Goal: Task Accomplishment & Management: Use online tool/utility

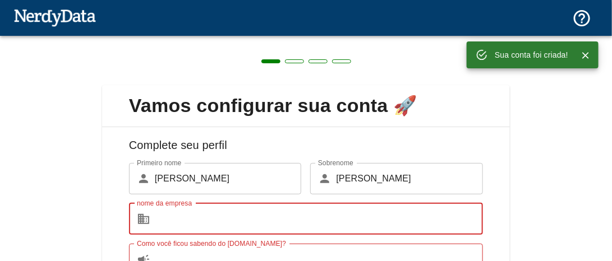
scroll to position [133, 0]
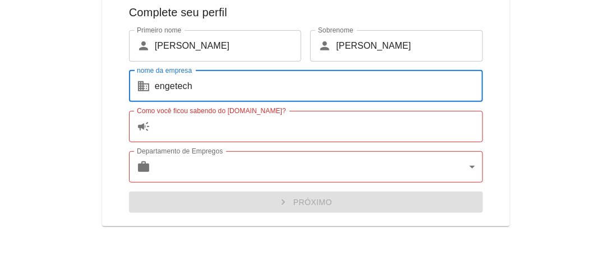
type input "engetech"
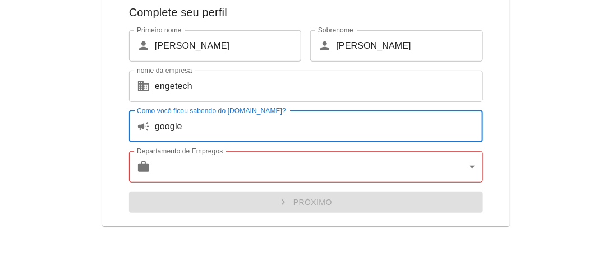
type input "google"
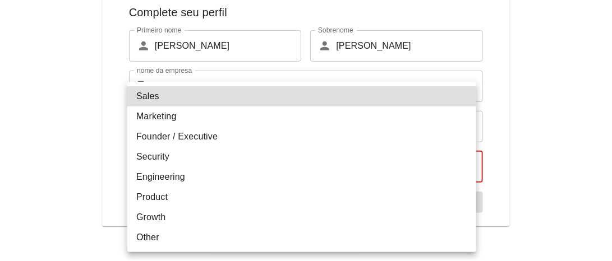
click at [421, 39] on body "Tecnologias Domínios Preços Produtos Texto original Avalie a tradução O feedbac…" at bounding box center [306, 19] width 612 height 39
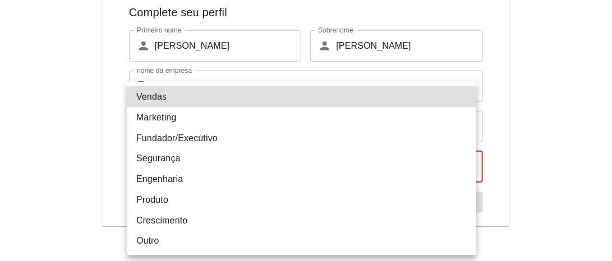
click at [209, 184] on li "Engenharia" at bounding box center [301, 179] width 349 height 21
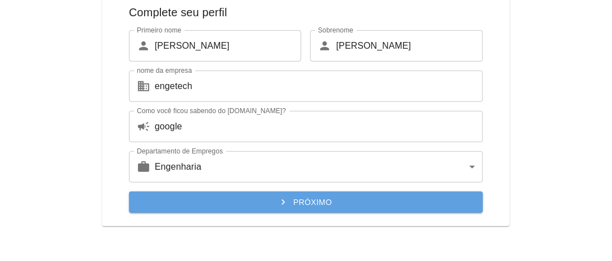
click at [314, 205] on font "Próximo" at bounding box center [312, 202] width 39 height 9
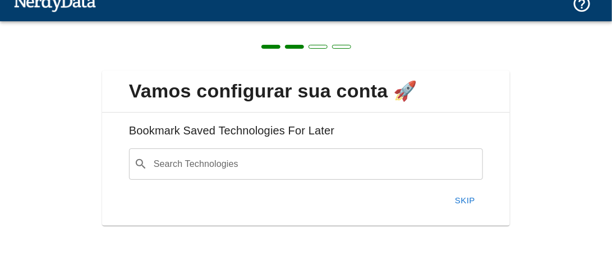
scroll to position [15, 0]
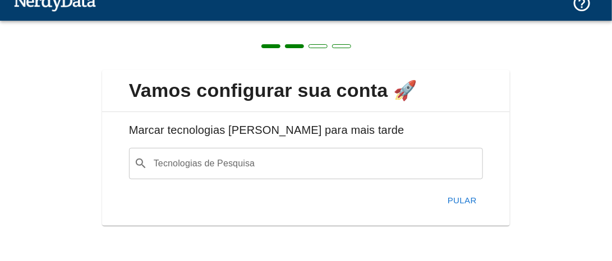
click at [289, 168] on input "Tecnologias de Pesquisa" at bounding box center [315, 163] width 326 height 21
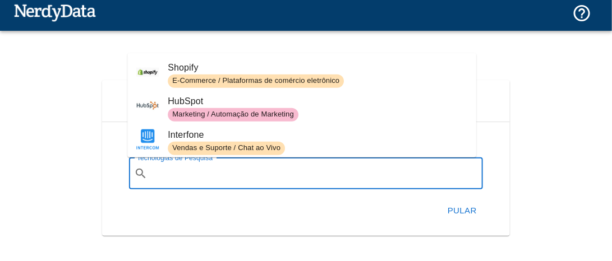
scroll to position [0, 0]
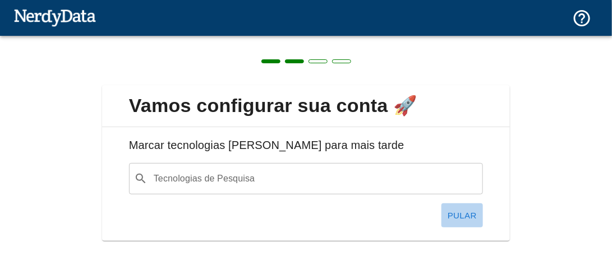
click at [464, 215] on font "Pular" at bounding box center [462, 216] width 29 height 10
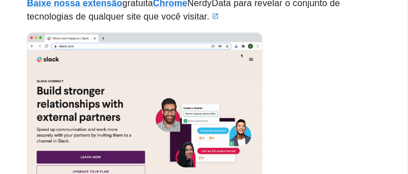
scroll to position [204, 0]
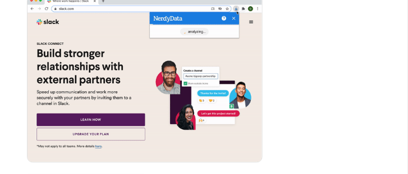
click at [334, 53] on div at bounding box center [199, 76] width 363 height 181
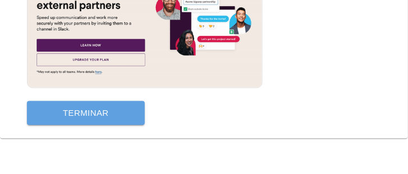
click at [130, 116] on button "Terminar" at bounding box center [86, 114] width 118 height 24
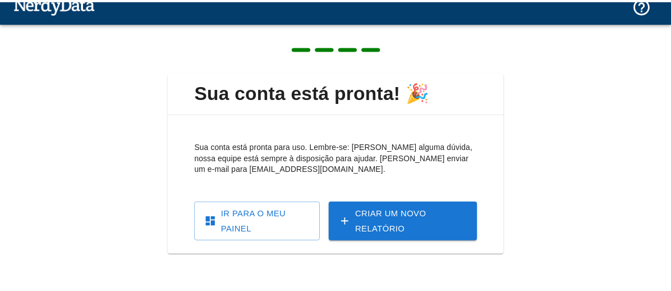
scroll to position [13, 0]
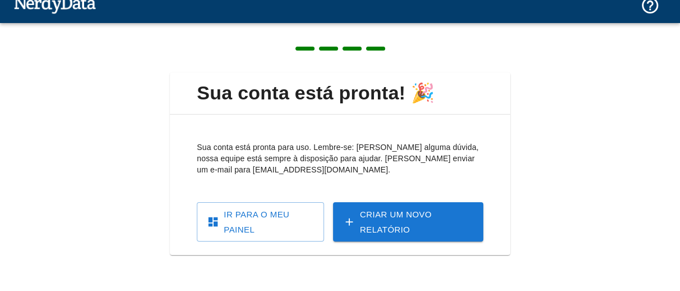
drag, startPoint x: 389, startPoint y: 3, endPoint x: 73, endPoint y: 125, distance: 338.7
click at [73, 125] on div "Sua conta está pronta! 🎉 Sua conta está pronta para uso. Lembre-se: [PERSON_NAM…" at bounding box center [340, 157] width 680 height 268
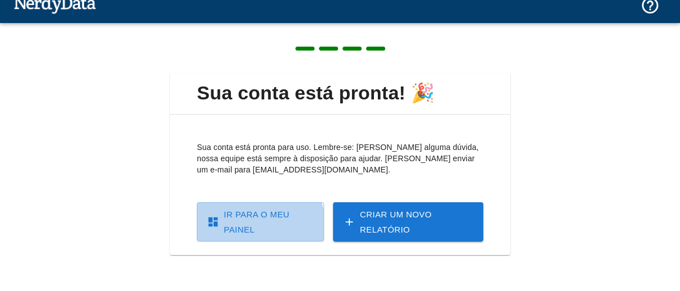
click at [246, 224] on font "Ir para o meu painel" at bounding box center [257, 221] width 66 height 25
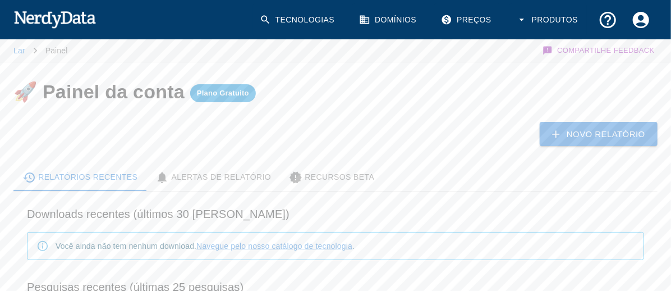
click at [351, 172] on font "Recursos Beta" at bounding box center [340, 176] width 70 height 9
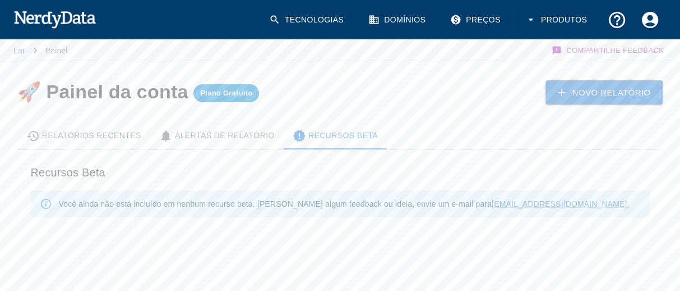
click at [611, 93] on font "Novo Relatório" at bounding box center [612, 92] width 79 height 10
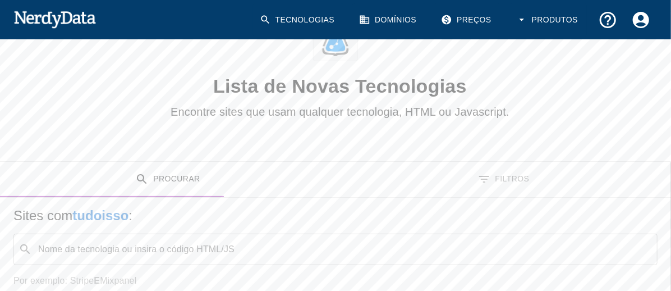
scroll to position [76, 0]
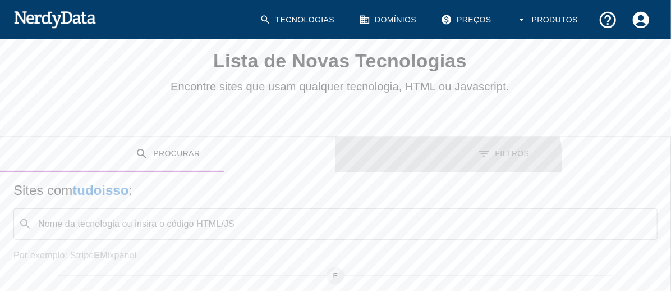
click at [495, 149] on font "Filtros" at bounding box center [512, 153] width 34 height 9
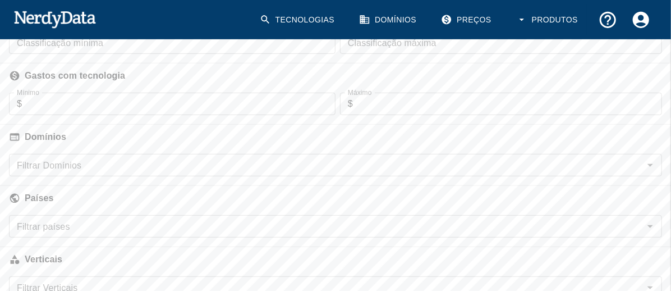
scroll to position [263, 0]
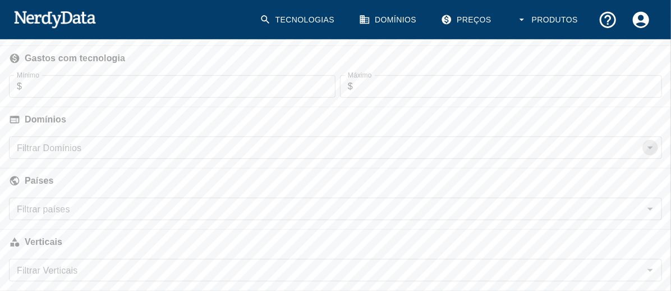
click at [611, 141] on icon "Abrir" at bounding box center [649, 147] width 13 height 13
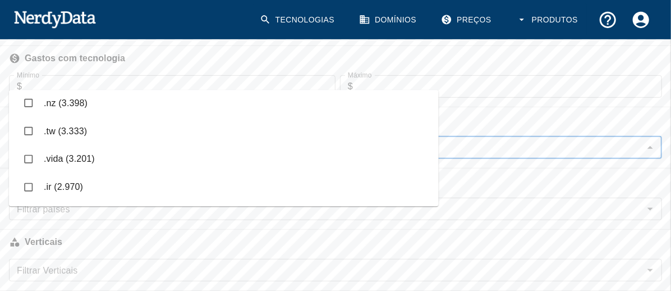
scroll to position [2929, 0]
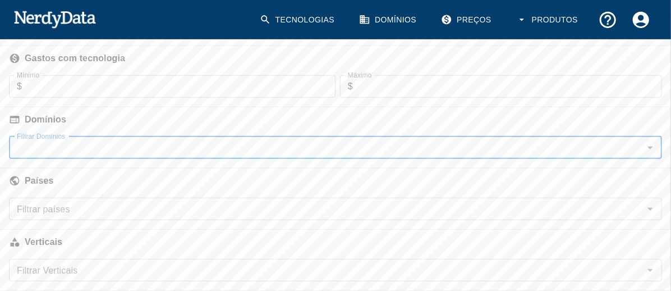
click at [85, 140] on input "Filtrar Domínios" at bounding box center [326, 148] width 628 height 16
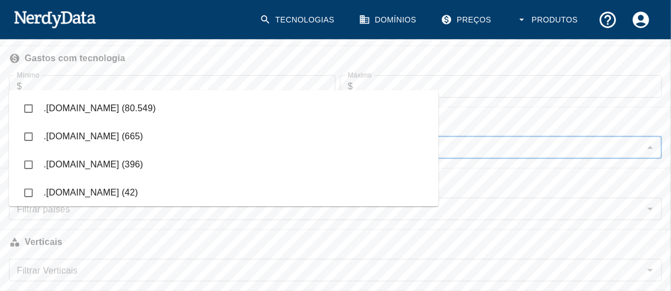
type input "[DOMAIN_NAME]"
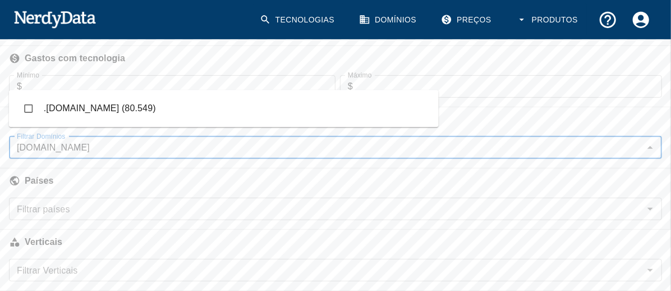
click at [26, 108] on input "checkbox" at bounding box center [28, 108] width 21 height 21
checkbox input "true"
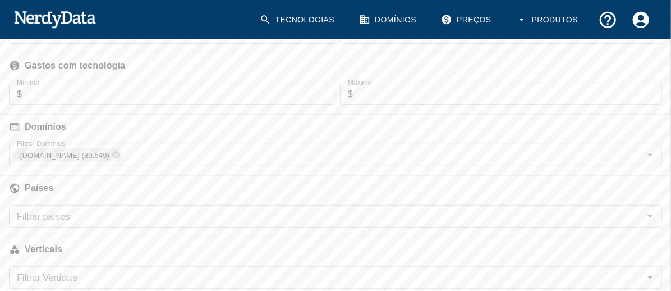
click at [85, 208] on input "Filtrar países" at bounding box center [326, 216] width 628 height 16
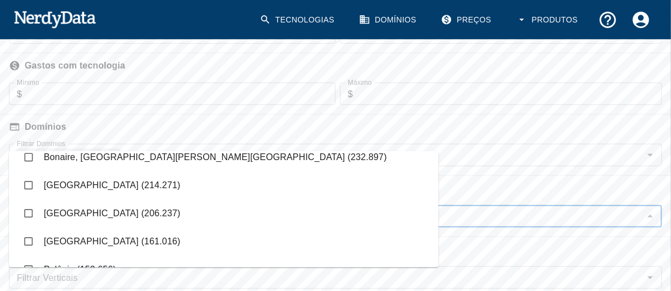
scroll to position [0, 0]
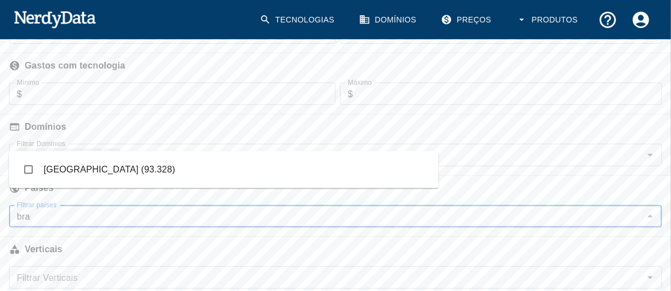
type input "braz"
click at [54, 169] on font "[GEOGRAPHIC_DATA] (93.328)" at bounding box center [110, 169] width 132 height 10
checkbox input "true"
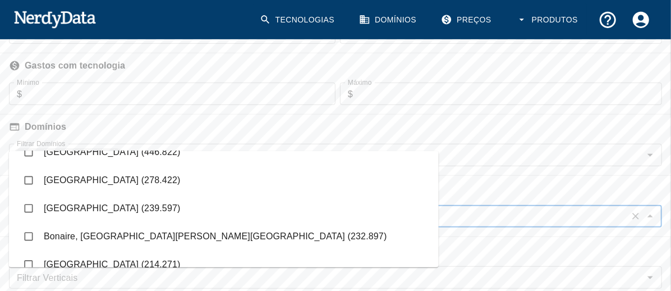
scroll to position [62, 0]
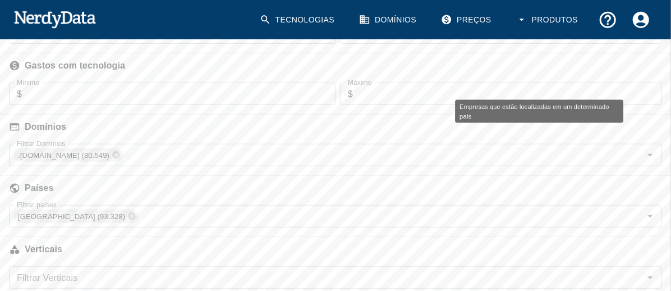
click at [425, 176] on h6 "Países" at bounding box center [335, 188] width 671 height 25
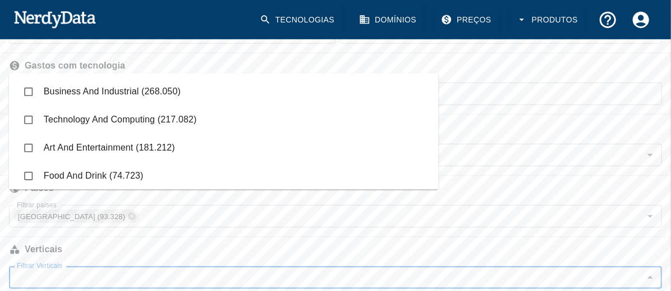
click at [45, 261] on input "Filtrar Verticais" at bounding box center [326, 277] width 628 height 16
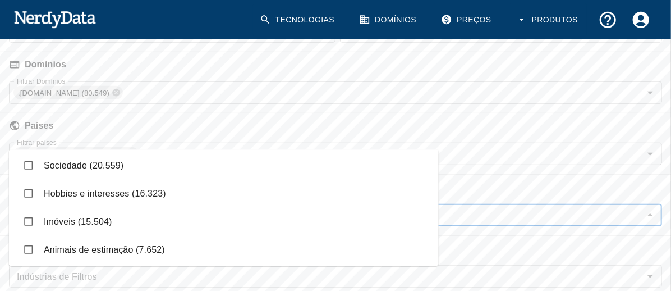
scroll to position [406, 0]
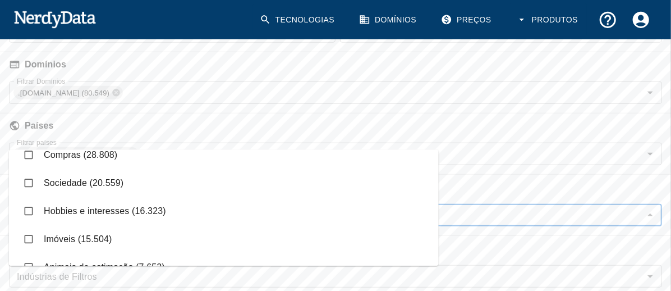
click at [30, 237] on input "checkbox" at bounding box center [28, 238] width 21 height 21
checkbox input "true"
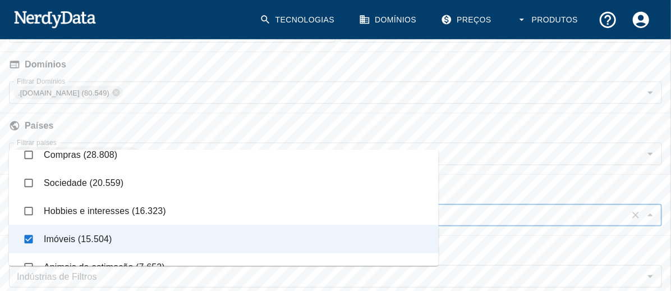
scroll to position [344, 0]
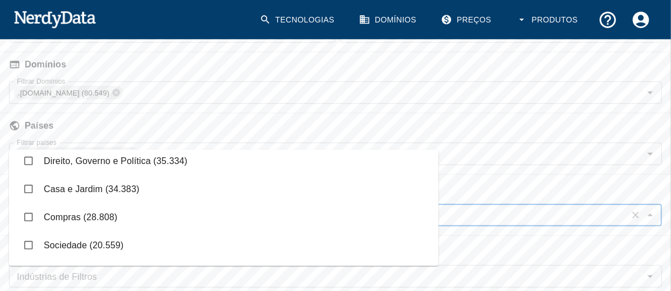
click at [29, 215] on input "checkbox" at bounding box center [28, 216] width 21 height 21
checkbox input "true"
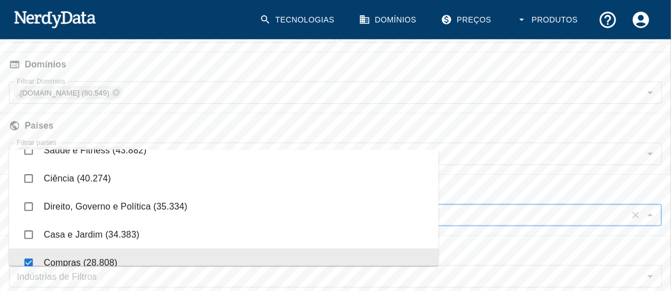
scroll to position [282, 0]
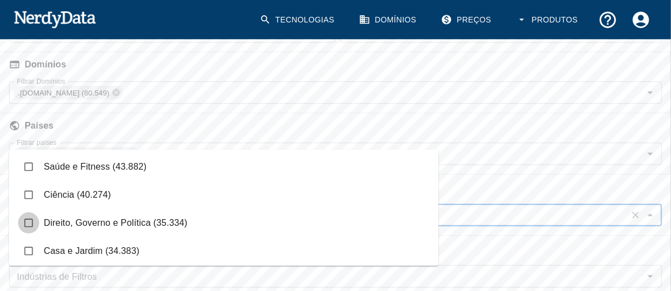
click at [26, 224] on input "checkbox" at bounding box center [28, 223] width 21 height 21
checkbox input "true"
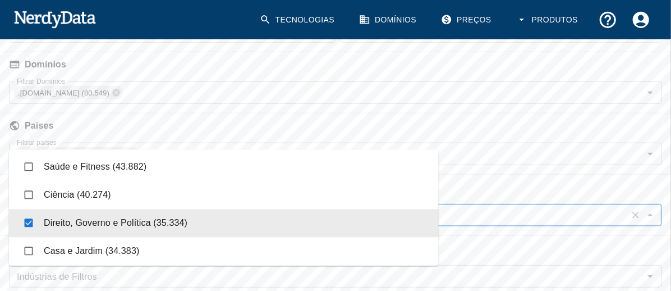
scroll to position [219, 0]
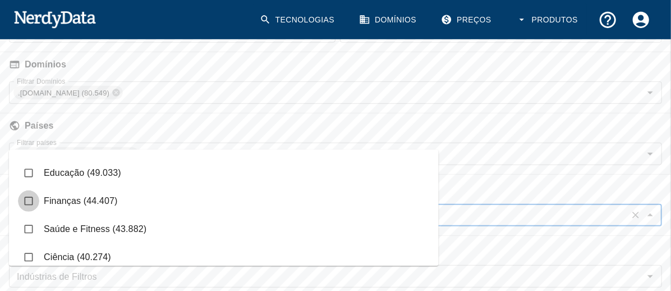
click at [27, 201] on input "checkbox" at bounding box center [28, 201] width 21 height 21
checkbox input "true"
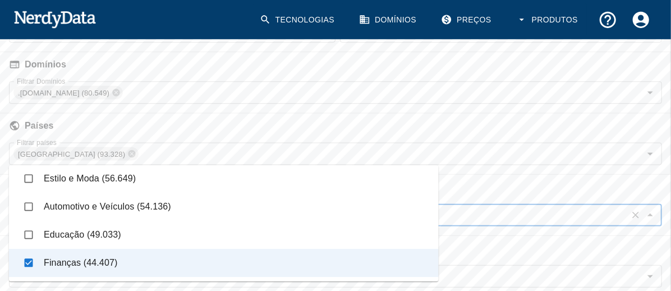
scroll to position [157, 0]
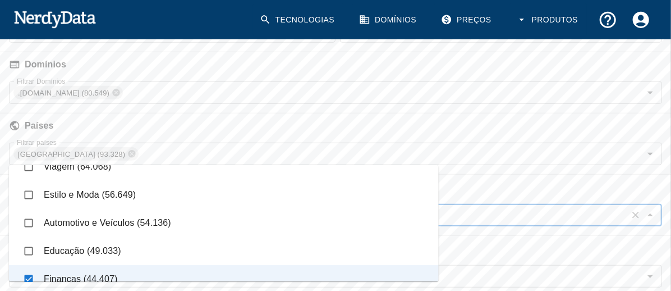
click at [33, 251] on input "checkbox" at bounding box center [28, 250] width 21 height 21
checkbox input "true"
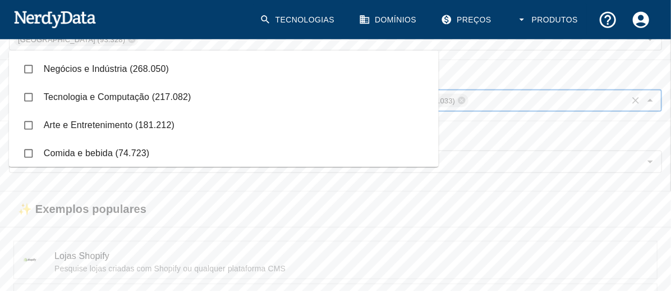
scroll to position [325, 0]
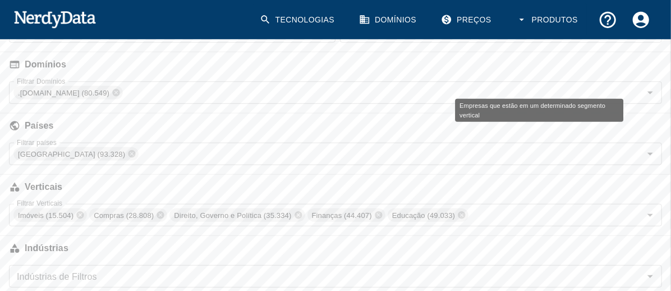
click at [405, 174] on h6 "Verticais" at bounding box center [335, 186] width 671 height 25
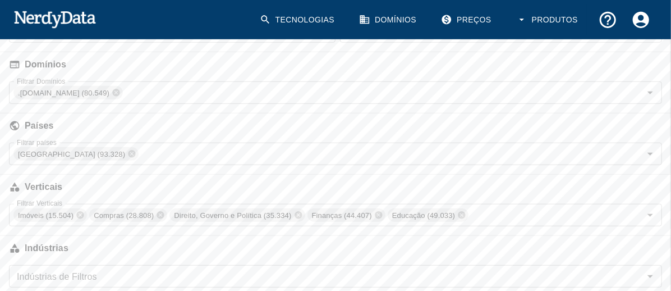
scroll to position [388, 0]
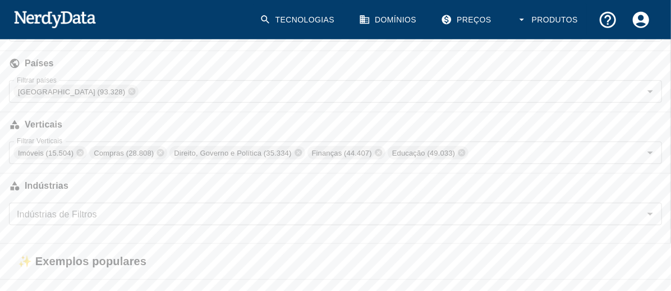
click at [130, 202] on div "Indústrias de Filtros" at bounding box center [335, 213] width 653 height 22
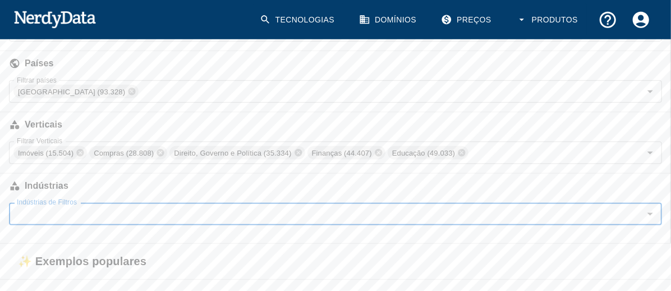
click at [130, 202] on div "Indústrias de Filtros" at bounding box center [335, 213] width 653 height 22
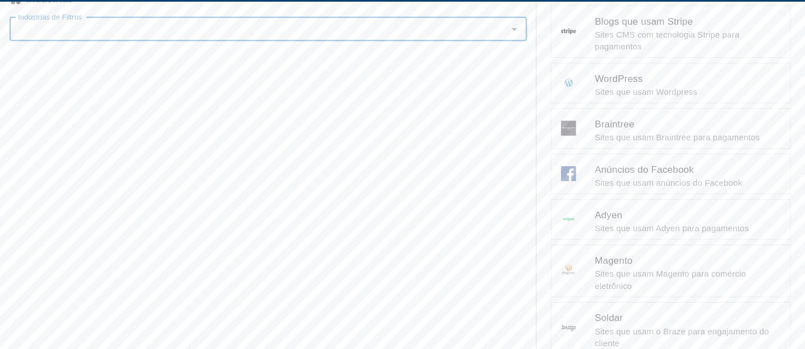
scroll to position [431, 0]
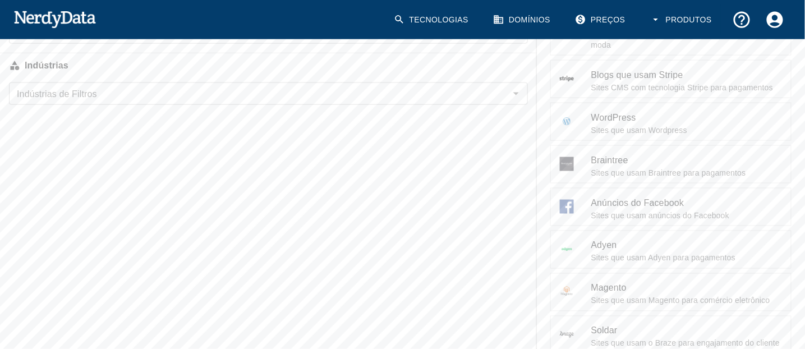
drag, startPoint x: 661, startPoint y: 2, endPoint x: 310, endPoint y: 250, distance: 429.3
click at [310, 250] on div "Procurar Filtros Sites com tudo isso : Nome da tecnologia ou insira o código HT…" at bounding box center [268, 31] width 537 height 671
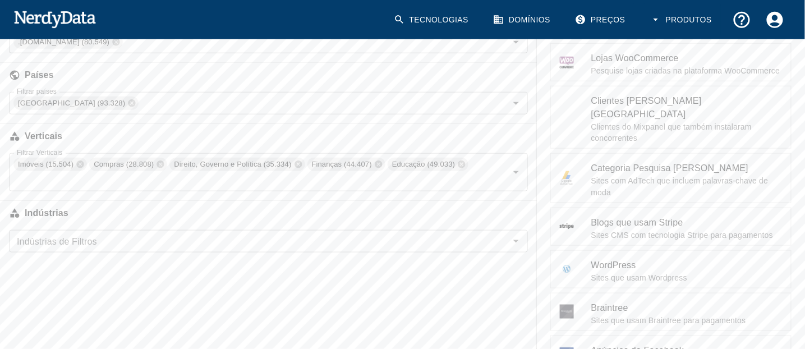
scroll to position [0, 0]
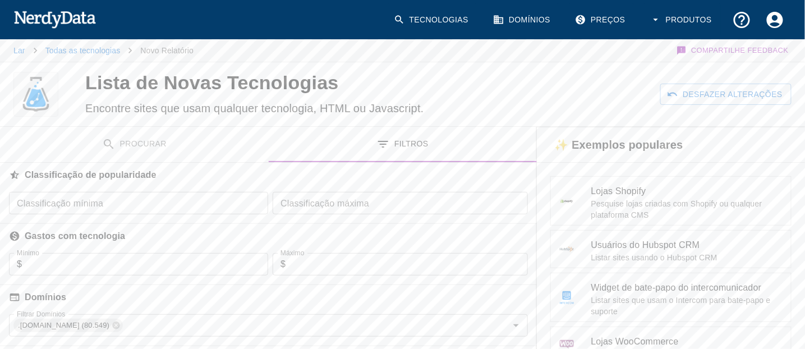
click at [158, 141] on font "Procurar" at bounding box center [143, 144] width 47 height 9
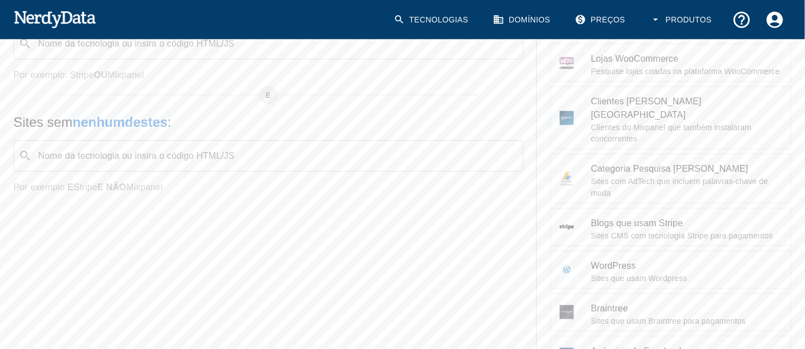
scroll to position [57, 0]
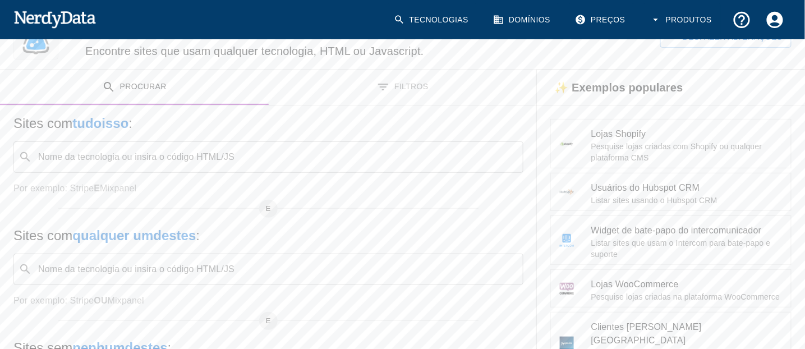
click at [106, 156] on input "Nome da tecnologia ou insira o código HTML/JS" at bounding box center [277, 156] width 482 height 21
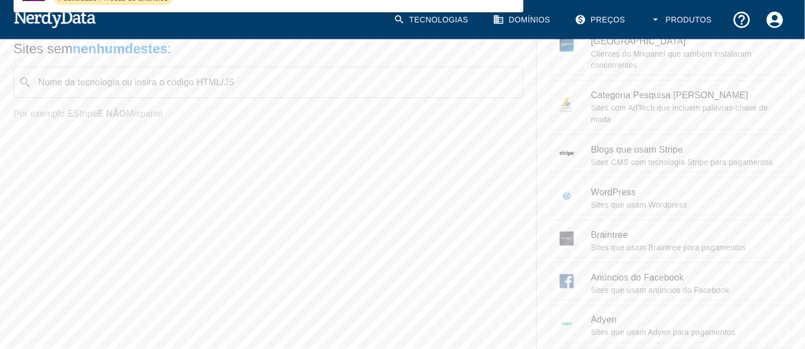
scroll to position [206, 0]
